Goal: Transaction & Acquisition: Purchase product/service

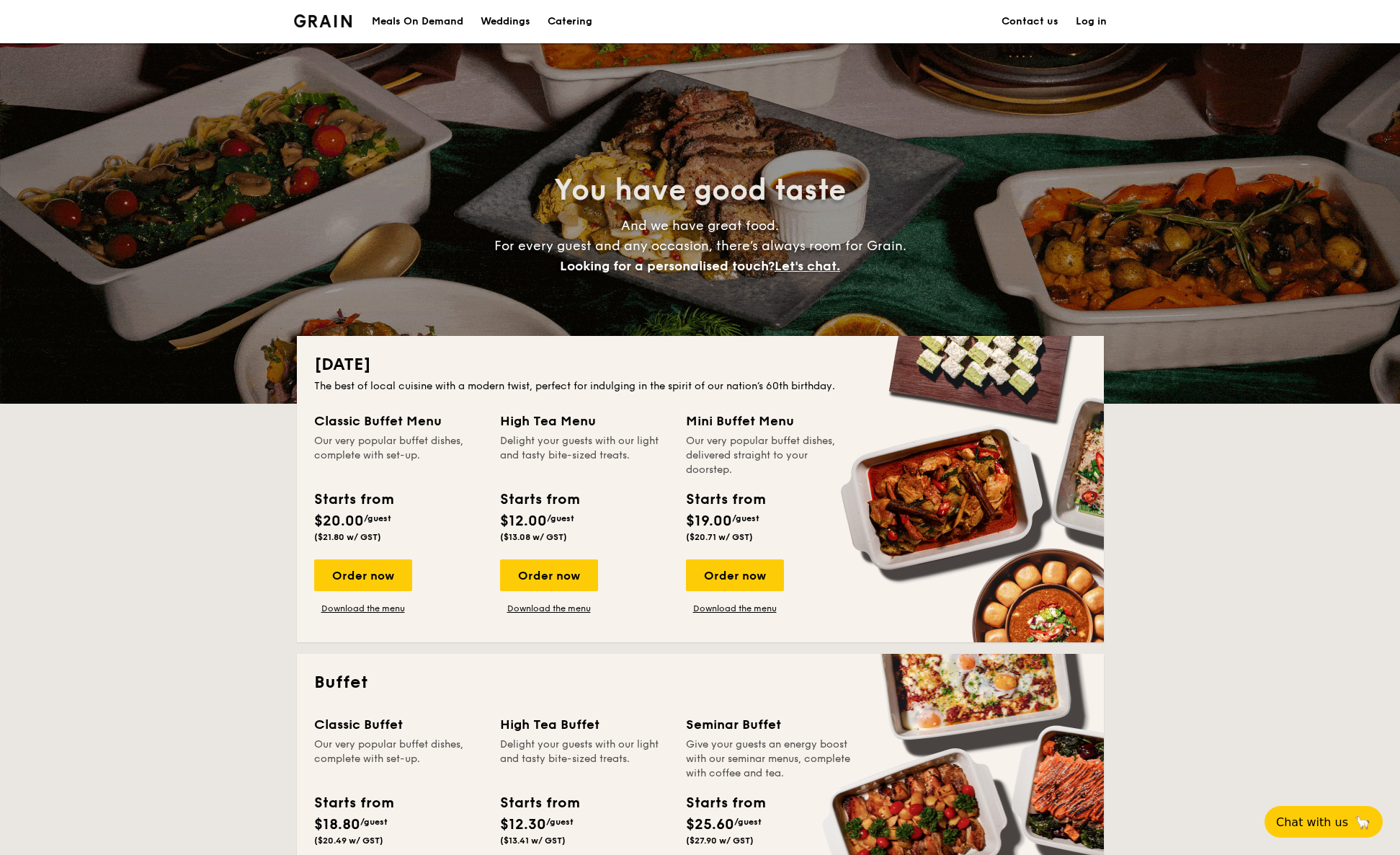
click at [417, 22] on div "Meals On Demand" at bounding box center [418, 22] width 92 height 43
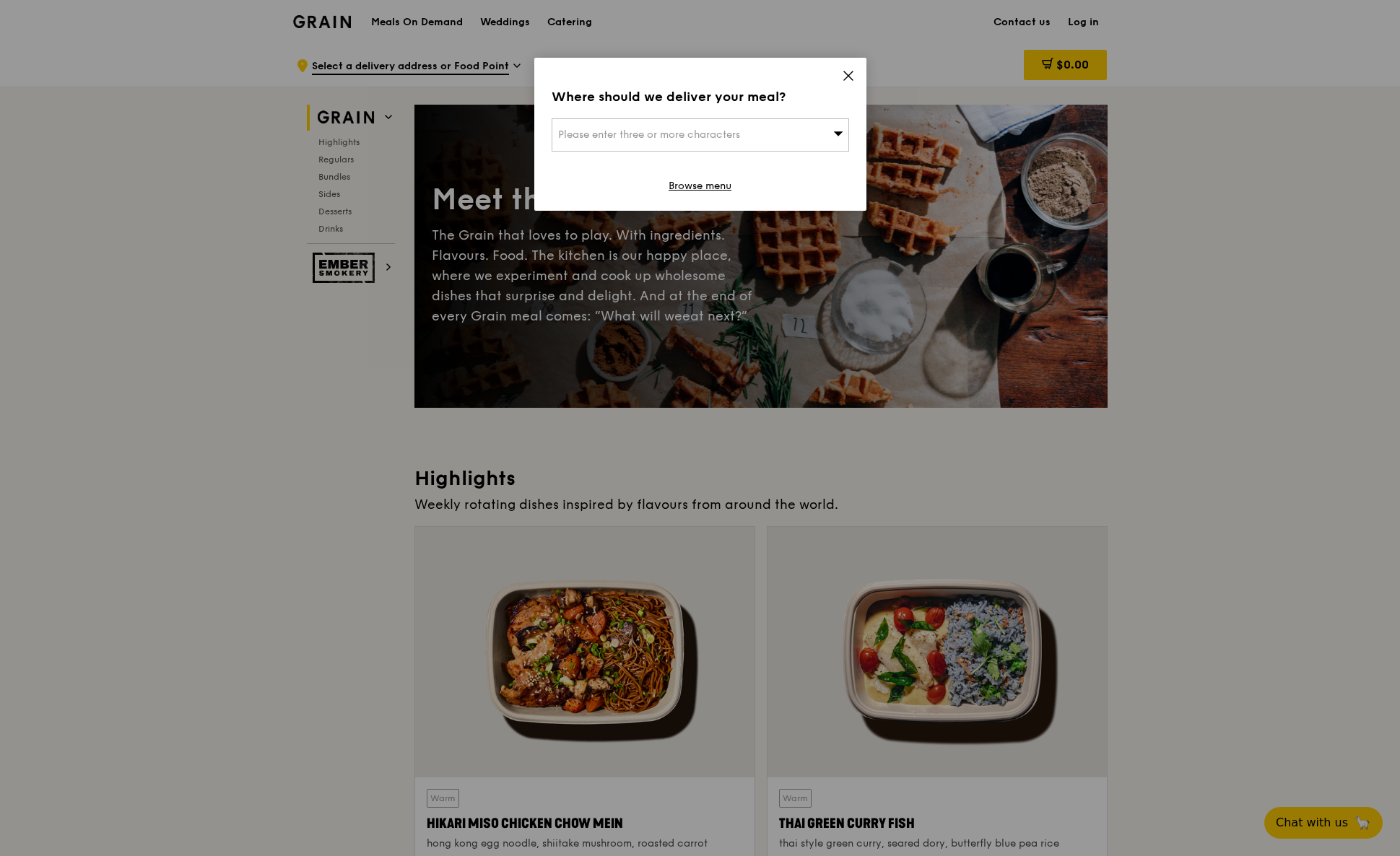
click at [842, 80] on icon at bounding box center [848, 75] width 13 height 13
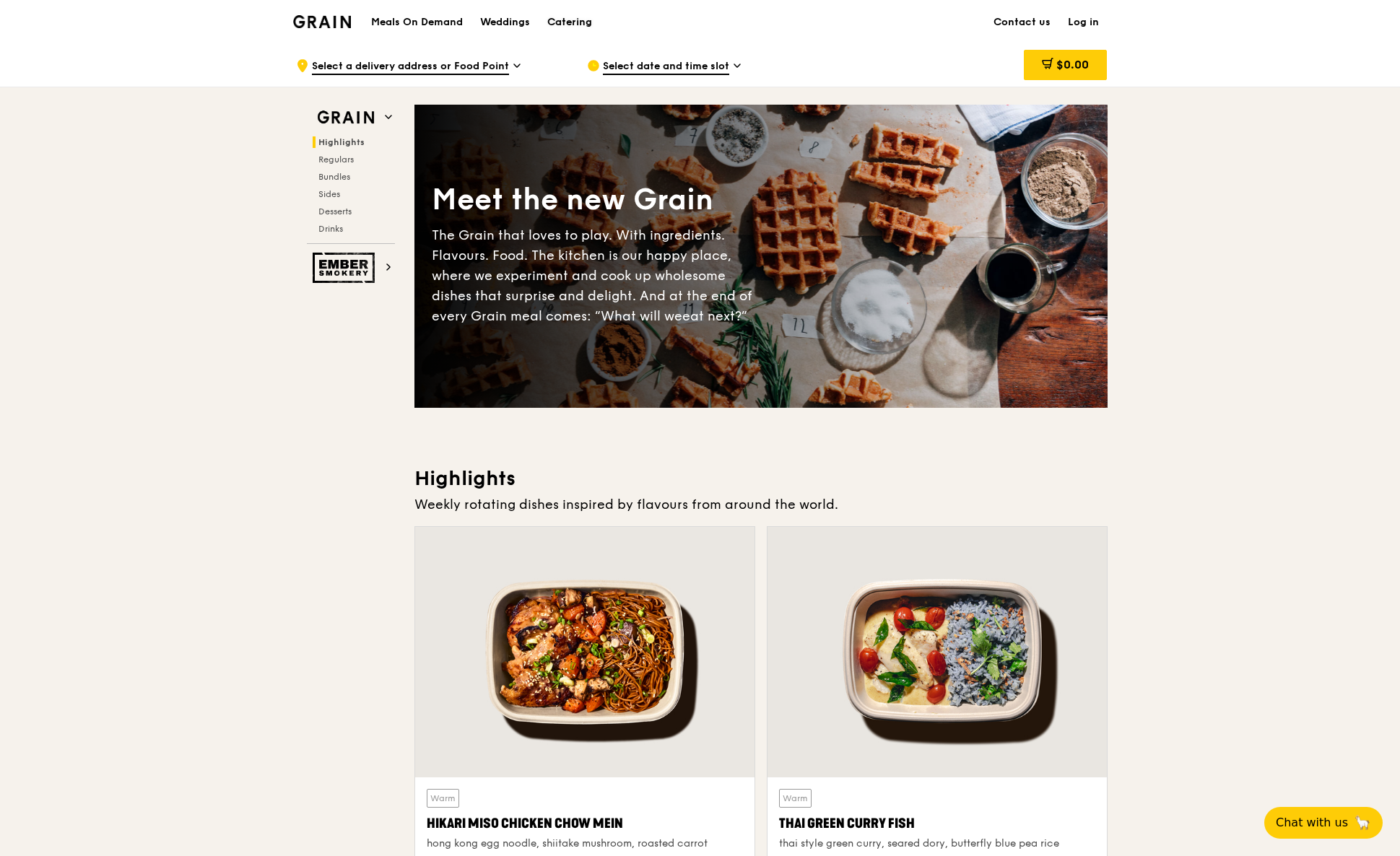
click at [574, 24] on div "Catering" at bounding box center [570, 23] width 45 height 43
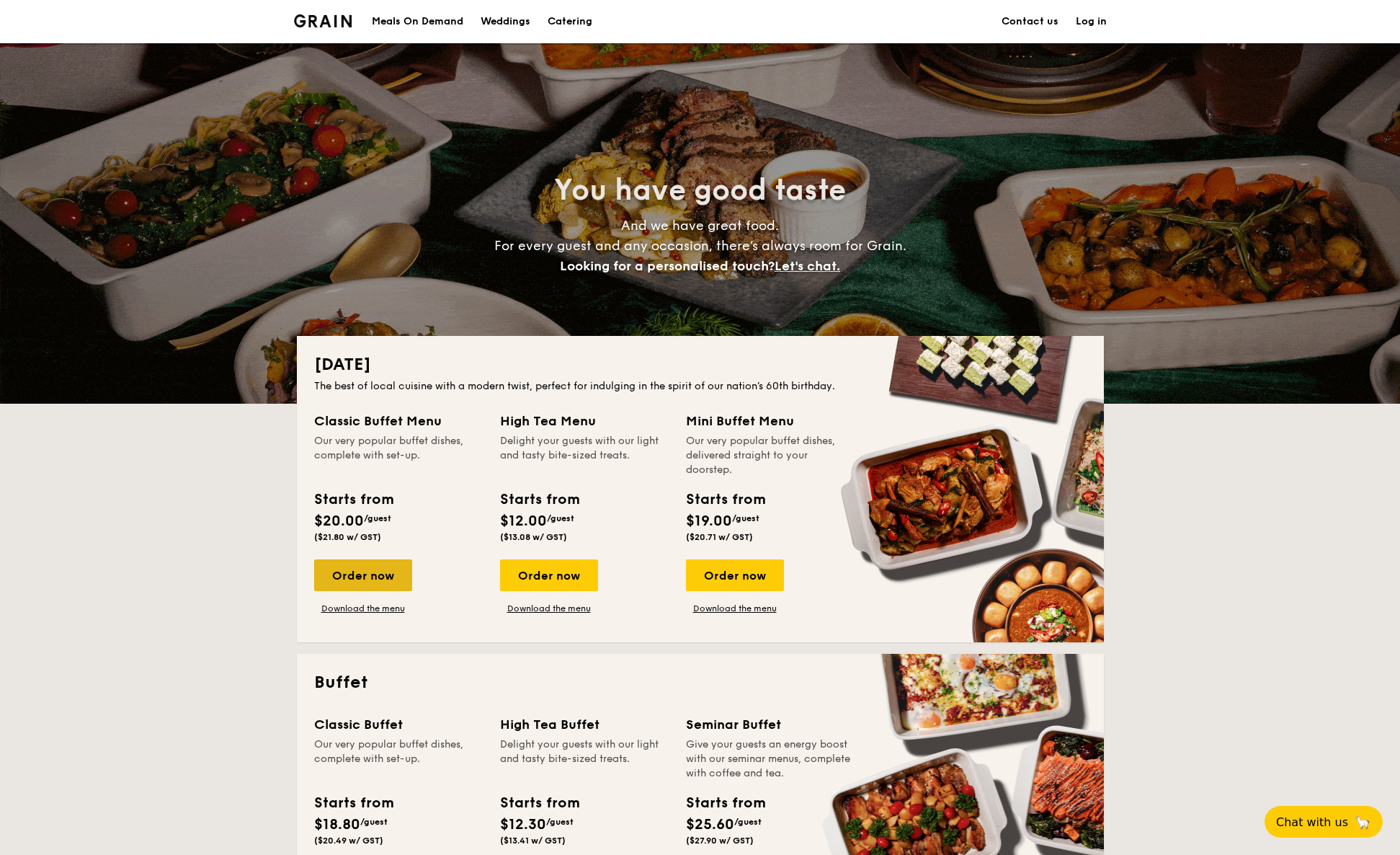
click at [394, 580] on div "Order now" at bounding box center [363, 575] width 98 height 32
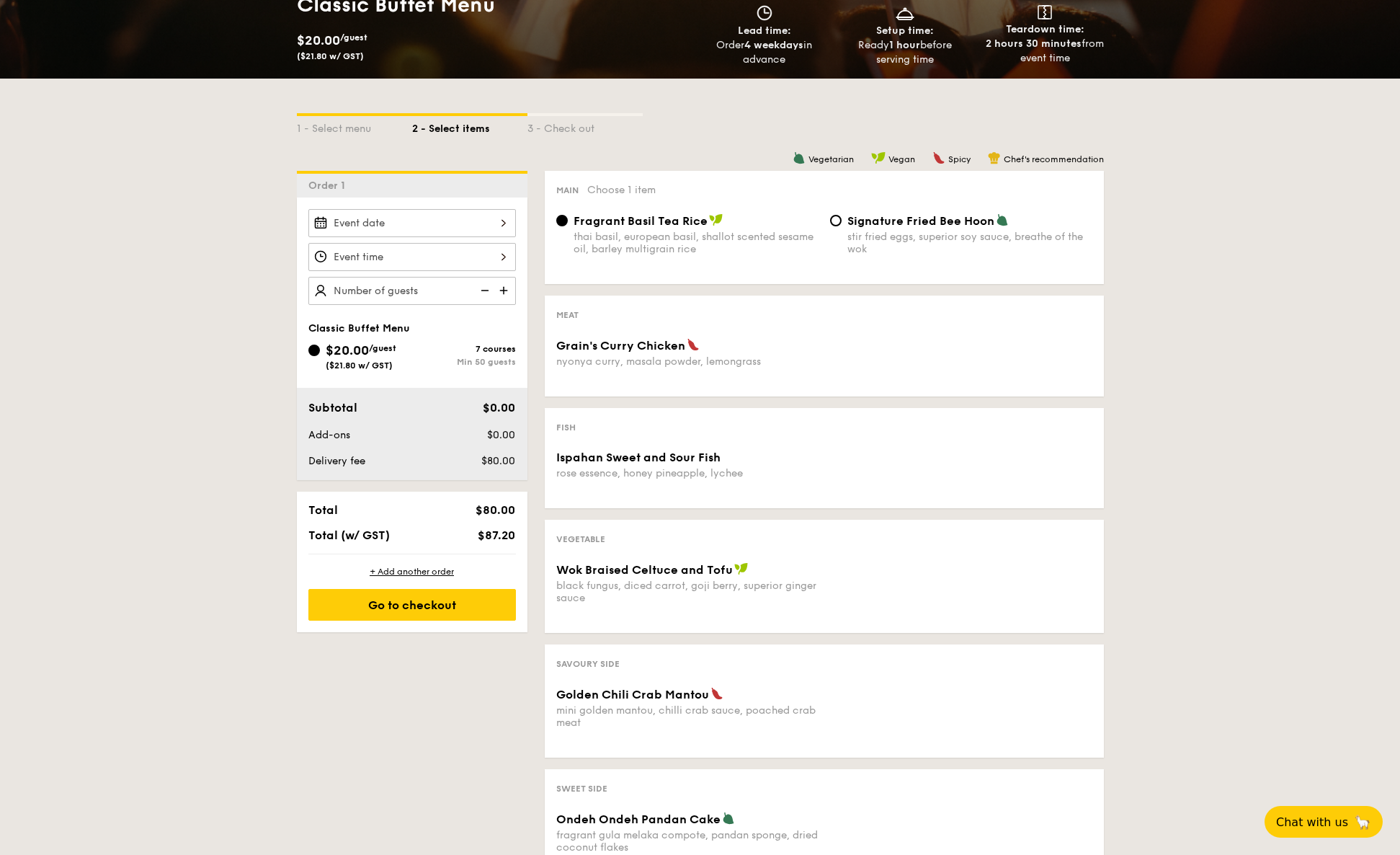
scroll to position [14, 0]
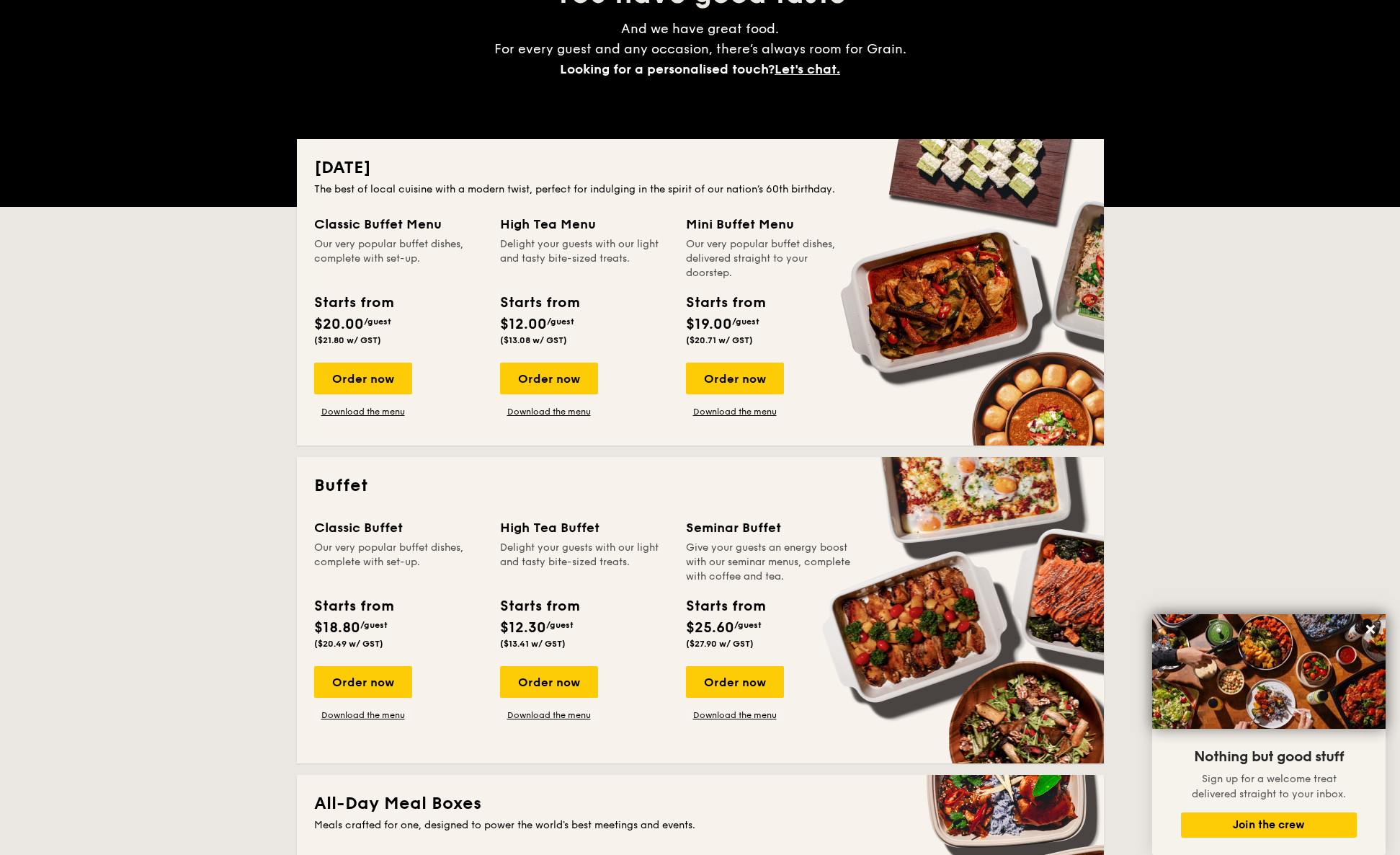
scroll to position [498, 0]
